Goal: Task Accomplishment & Management: Manage account settings

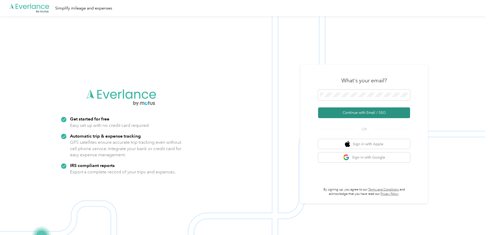
click at [357, 116] on button "Continue with Email / SSO" at bounding box center [364, 112] width 92 height 11
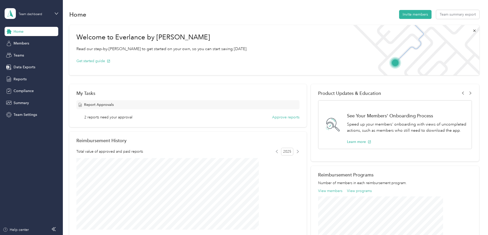
click at [54, 12] on div "Team dashboard" at bounding box center [32, 14] width 54 height 18
click at [30, 52] on div "Personal dashboard" at bounding box center [25, 53] width 32 height 5
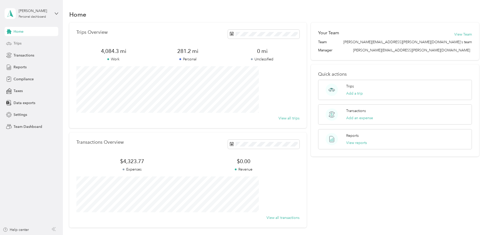
click at [26, 43] on div "Trips" at bounding box center [32, 43] width 54 height 9
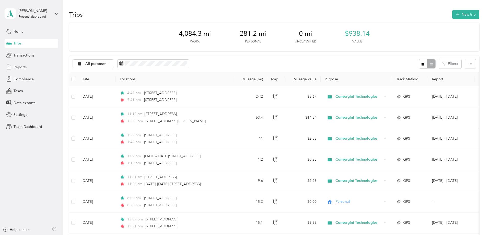
click at [18, 65] on span "Reports" at bounding box center [20, 66] width 13 height 5
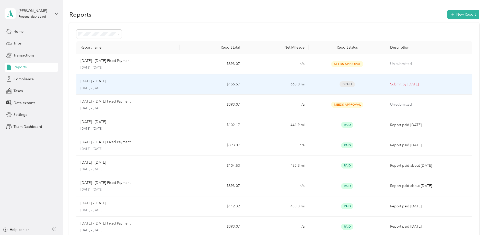
click at [169, 85] on div "[DATE] - [DATE] [DATE] - [DATE]" at bounding box center [128, 85] width 95 height 12
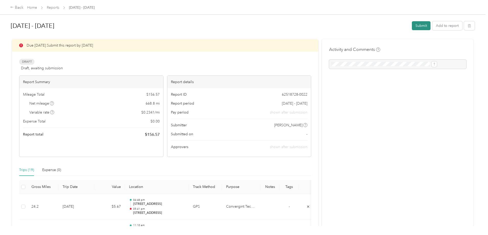
click at [412, 25] on button "Submit" at bounding box center [421, 25] width 19 height 9
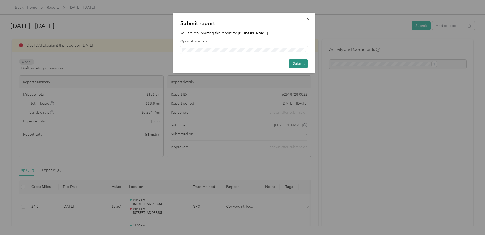
click at [298, 65] on button "Submit" at bounding box center [299, 63] width 19 height 9
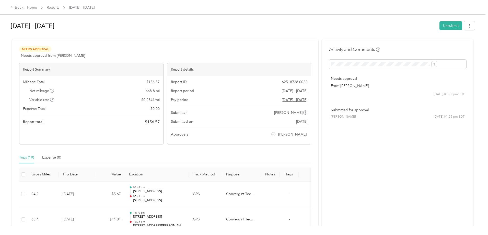
click at [285, 10] on div "Back Home Reports [DATE] - [DATE]" at bounding box center [244, 7] width 488 height 14
click at [37, 6] on link "Home" at bounding box center [32, 7] width 10 height 4
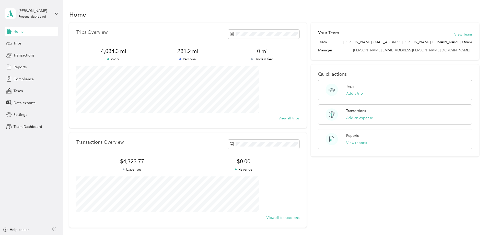
click at [54, 13] on div "[PERSON_NAME] Personal dashboard" at bounding box center [32, 14] width 54 height 18
click at [38, 43] on div "Team dashboard" at bounding box center [87, 42] width 158 height 9
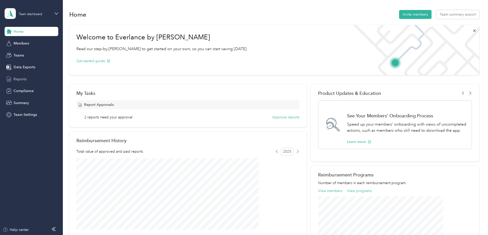
click at [27, 80] on div "Reports" at bounding box center [32, 78] width 54 height 9
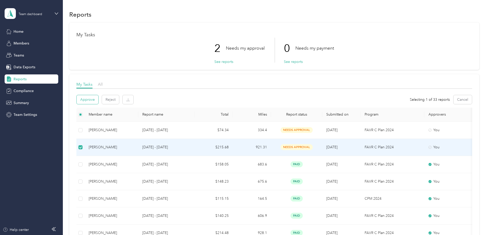
click at [98, 98] on button "Approve" at bounding box center [88, 99] width 22 height 9
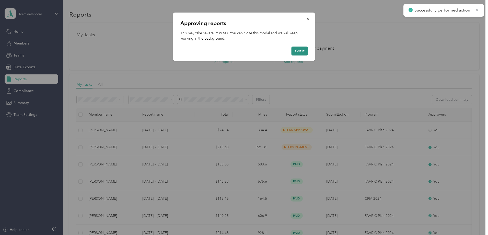
click at [298, 49] on button "Got it" at bounding box center [300, 51] width 16 height 9
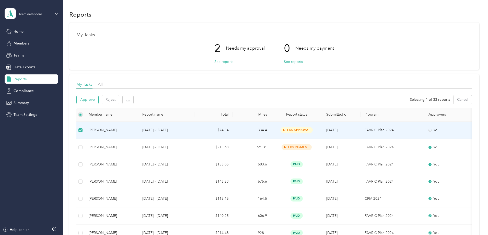
click at [98, 101] on button "Approve" at bounding box center [88, 99] width 22 height 9
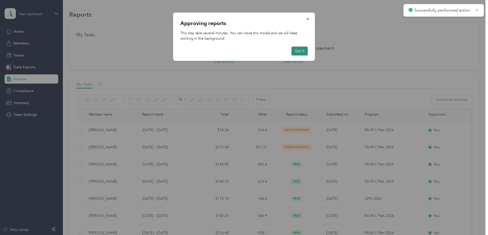
click at [301, 51] on button "Got it" at bounding box center [300, 51] width 16 height 9
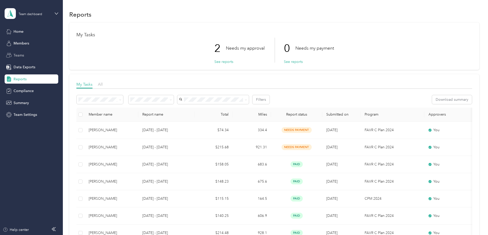
click at [20, 54] on span "Teams" at bounding box center [19, 55] width 10 height 5
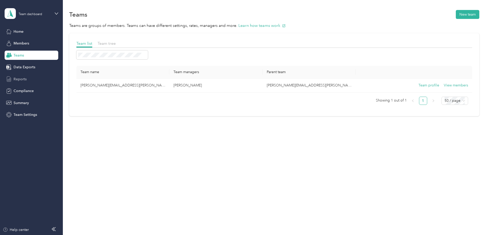
click at [24, 77] on span "Reports" at bounding box center [20, 78] width 13 height 5
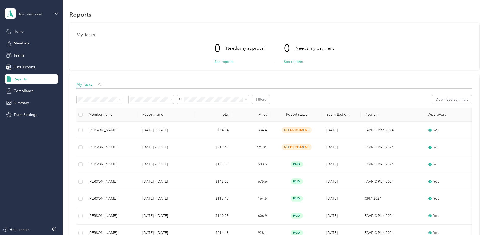
click at [29, 33] on div "Home" at bounding box center [32, 31] width 54 height 9
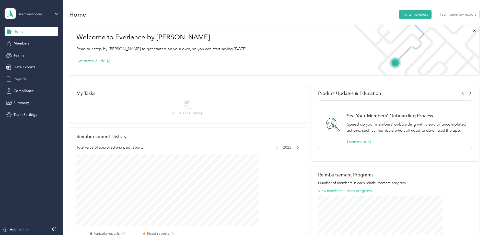
click at [30, 76] on div "Reports" at bounding box center [32, 78] width 54 height 9
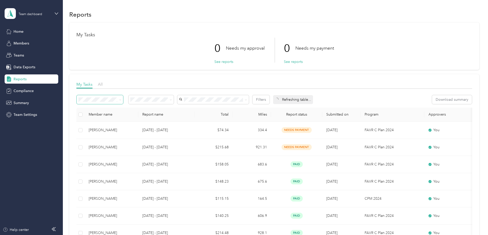
click at [121, 99] on icon at bounding box center [120, 100] width 2 height 2
click at [57, 12] on icon at bounding box center [57, 14] width 4 height 4
click at [34, 50] on div "Personal dashboard" at bounding box center [87, 53] width 158 height 9
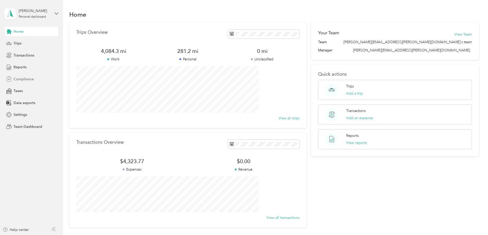
click at [33, 79] on span "Compliance" at bounding box center [24, 78] width 20 height 5
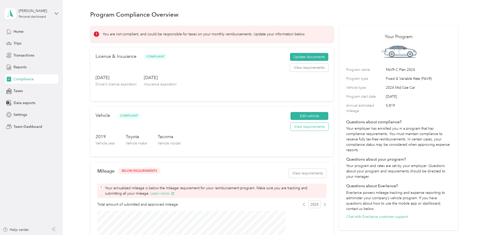
click at [291, 129] on button "View requirements" at bounding box center [310, 127] width 38 height 8
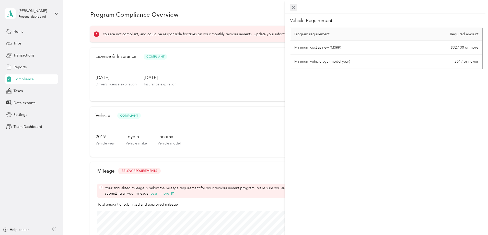
click at [294, 6] on icon at bounding box center [294, 7] width 4 height 4
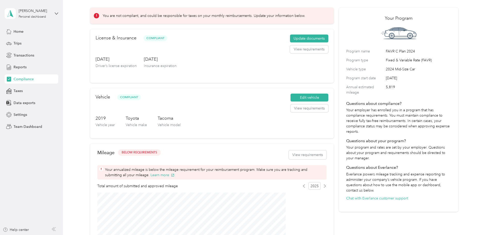
scroll to position [102, 0]
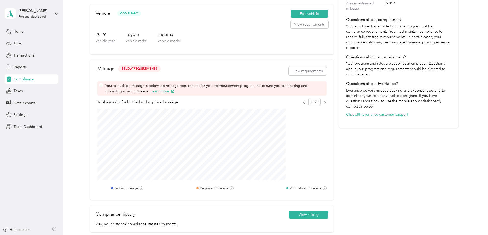
click at [219, 92] on span "Your annualized mileage is below the mileage requirement for your reimbursement…" at bounding box center [215, 88] width 220 height 11
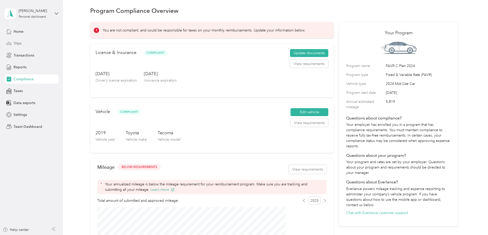
scroll to position [0, 0]
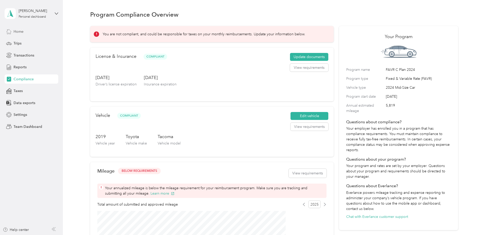
click at [28, 31] on div "Home" at bounding box center [32, 31] width 54 height 9
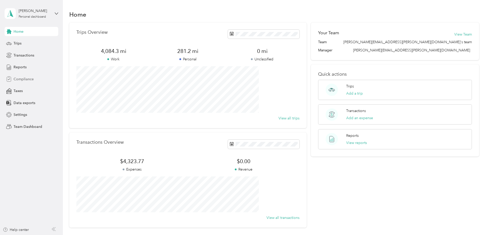
click at [32, 79] on span "Compliance" at bounding box center [24, 78] width 20 height 5
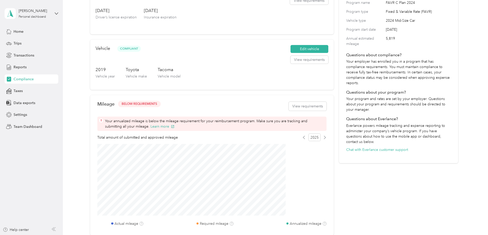
scroll to position [102, 0]
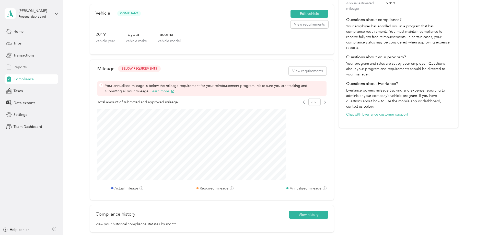
click at [19, 64] on div "Reports" at bounding box center [32, 67] width 54 height 9
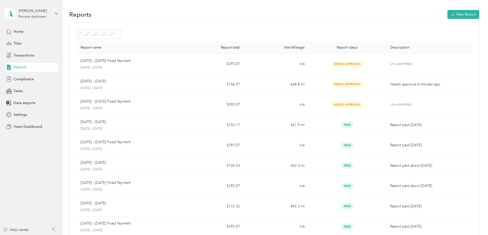
click at [55, 12] on icon at bounding box center [57, 14] width 4 height 4
click at [38, 66] on div "Log out" at bounding box center [87, 65] width 158 height 9
